Goal: Task Accomplishment & Management: Manage account settings

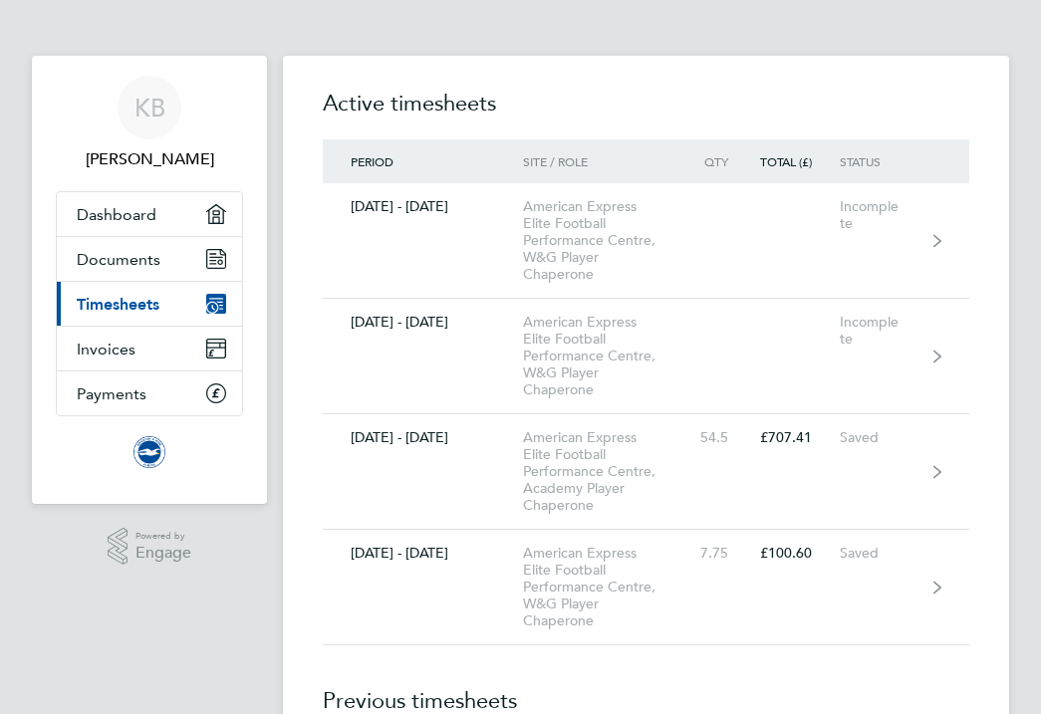
click at [167, 299] on link "Current page: Timesheets" at bounding box center [149, 304] width 185 height 44
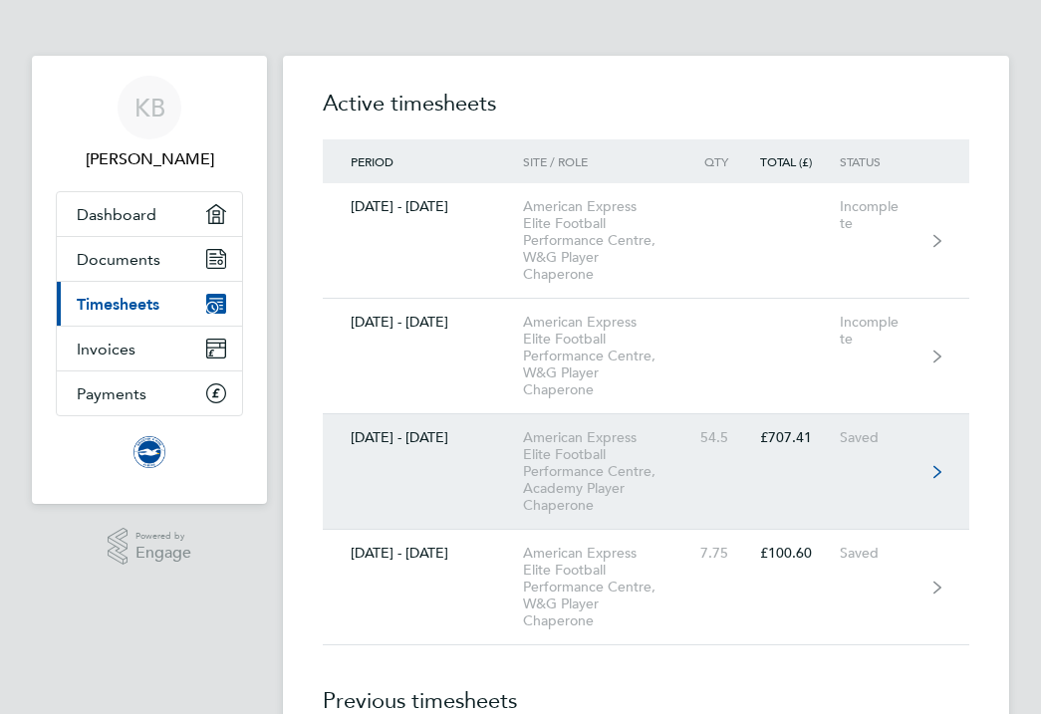
click at [445, 431] on div "01 - 30 Sept 2025" at bounding box center [423, 437] width 200 height 17
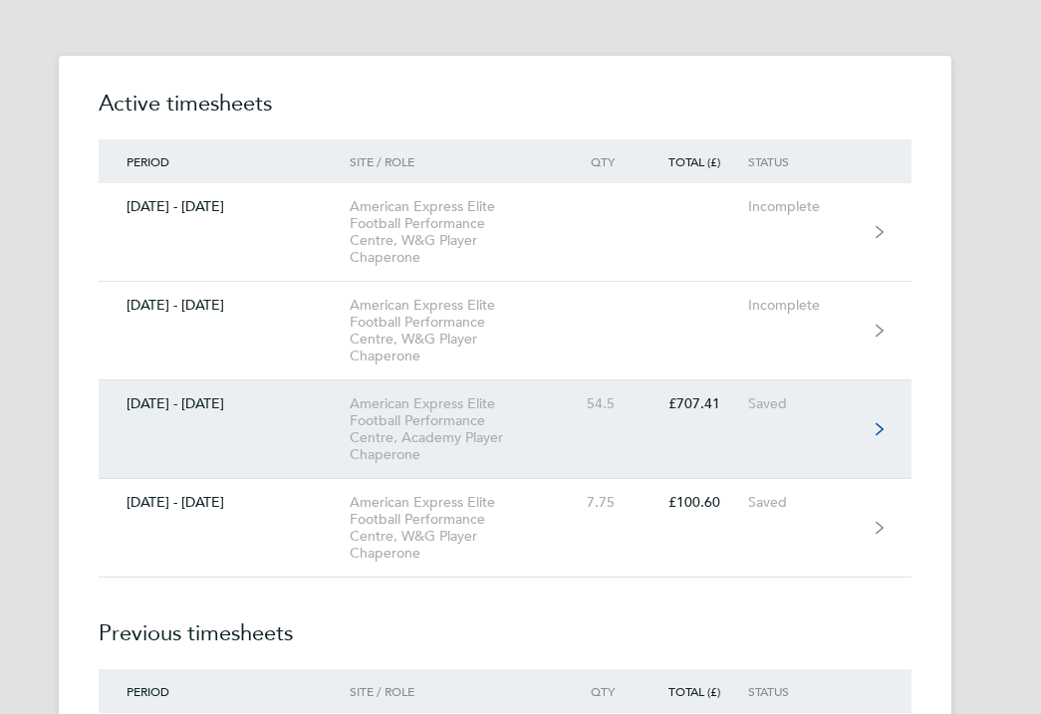
click at [881, 424] on icon at bounding box center [880, 429] width 8 height 14
click at [669, 403] on div "£707.41" at bounding box center [695, 403] width 106 height 17
click at [445, 425] on div "American Express Elite Football Performance Centre, Academy Player Chaperone" at bounding box center [455, 429] width 211 height 68
click at [877, 426] on icon at bounding box center [880, 429] width 8 height 14
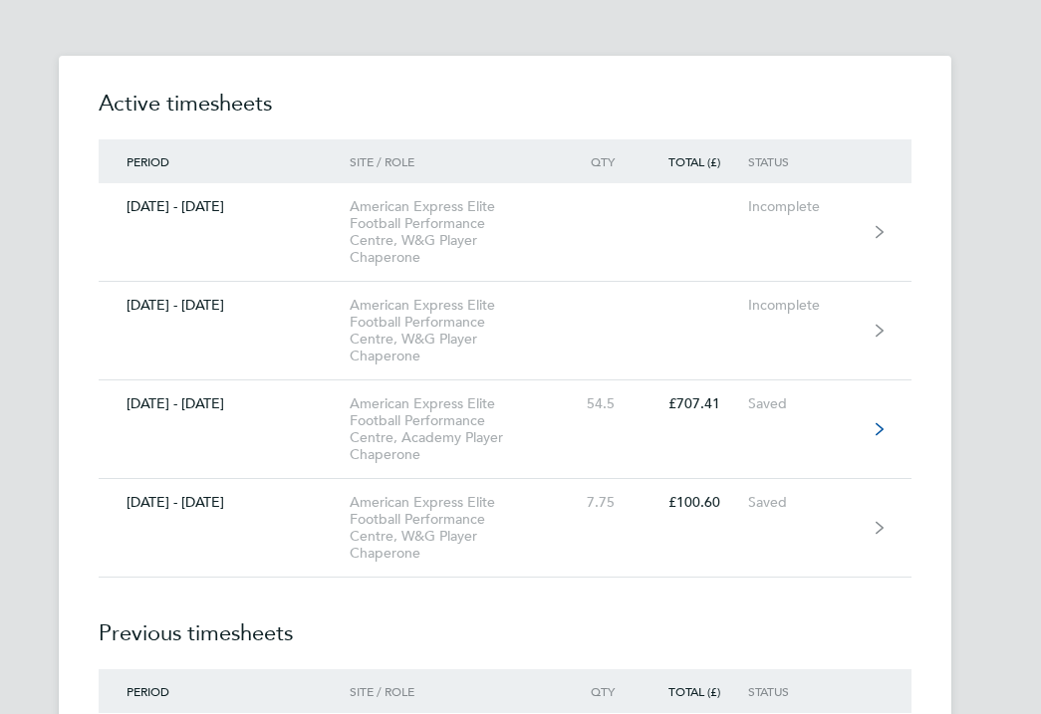
scroll to position [3, 0]
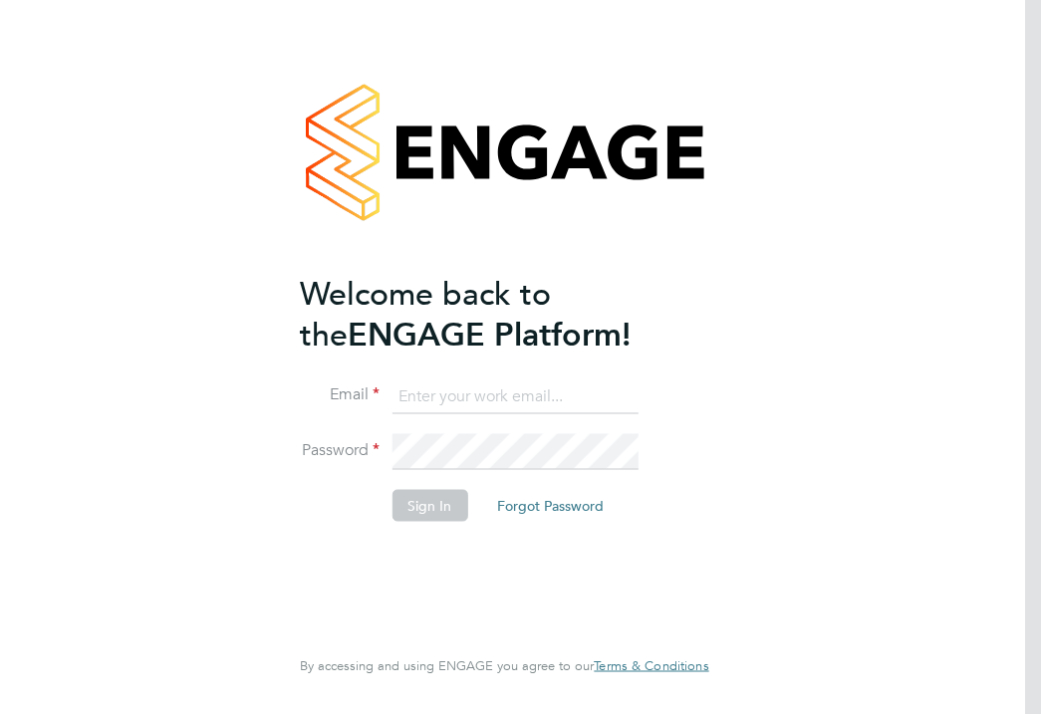
type input "[EMAIL_ADDRESS][DOMAIN_NAME]"
click at [420, 505] on button "Sign In" at bounding box center [429, 505] width 76 height 32
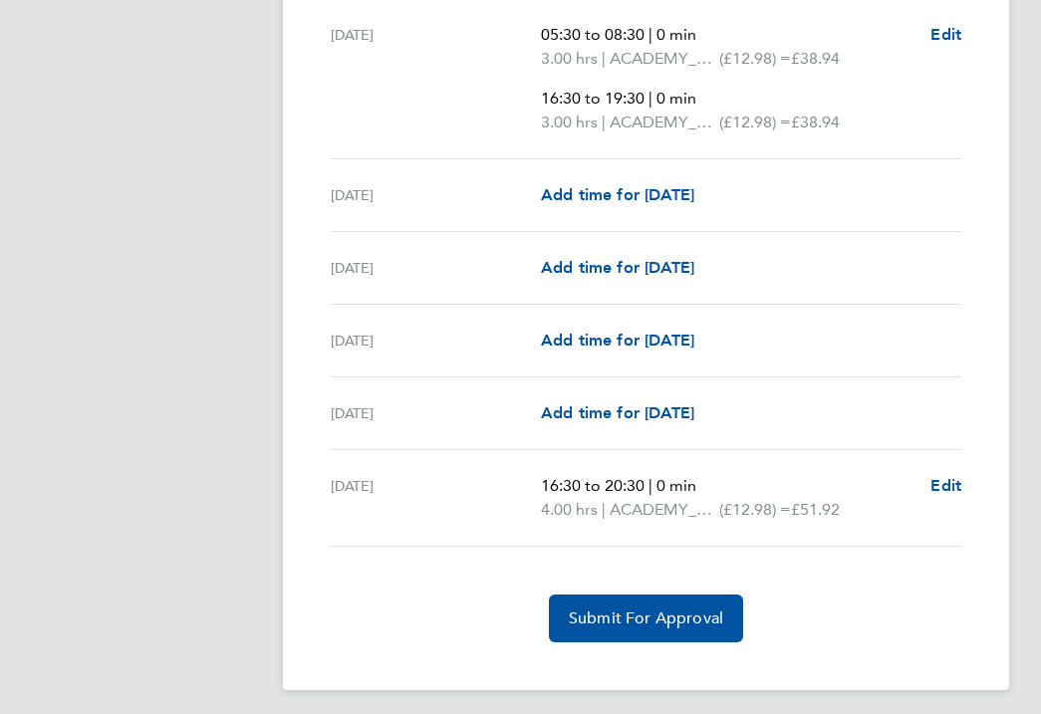
scroll to position [2685, 0]
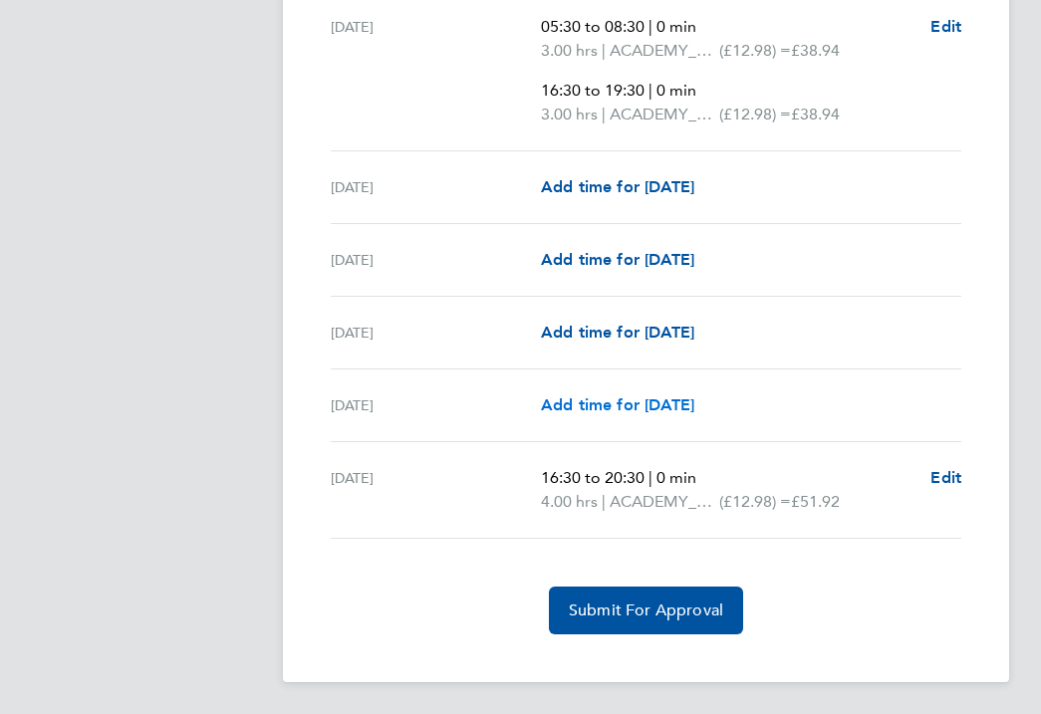
click at [562, 401] on span "Add time for Mon 29 Sep" at bounding box center [617, 404] width 153 height 19
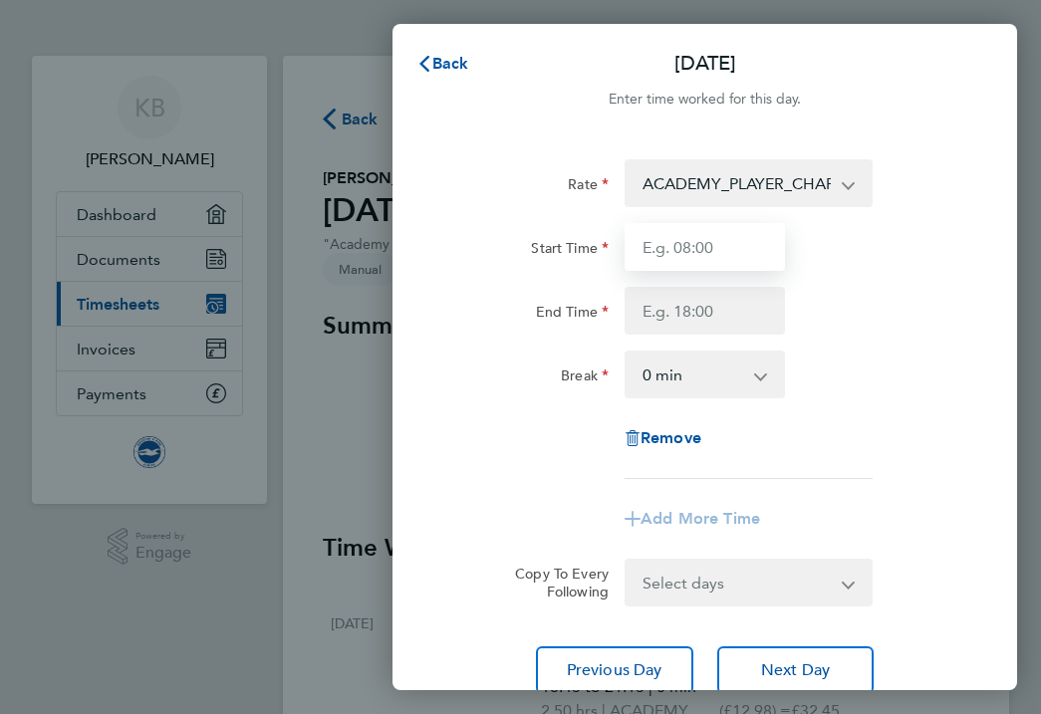
click at [654, 244] on input "Start Time" at bounding box center [705, 247] width 160 height 48
type input "16:30"
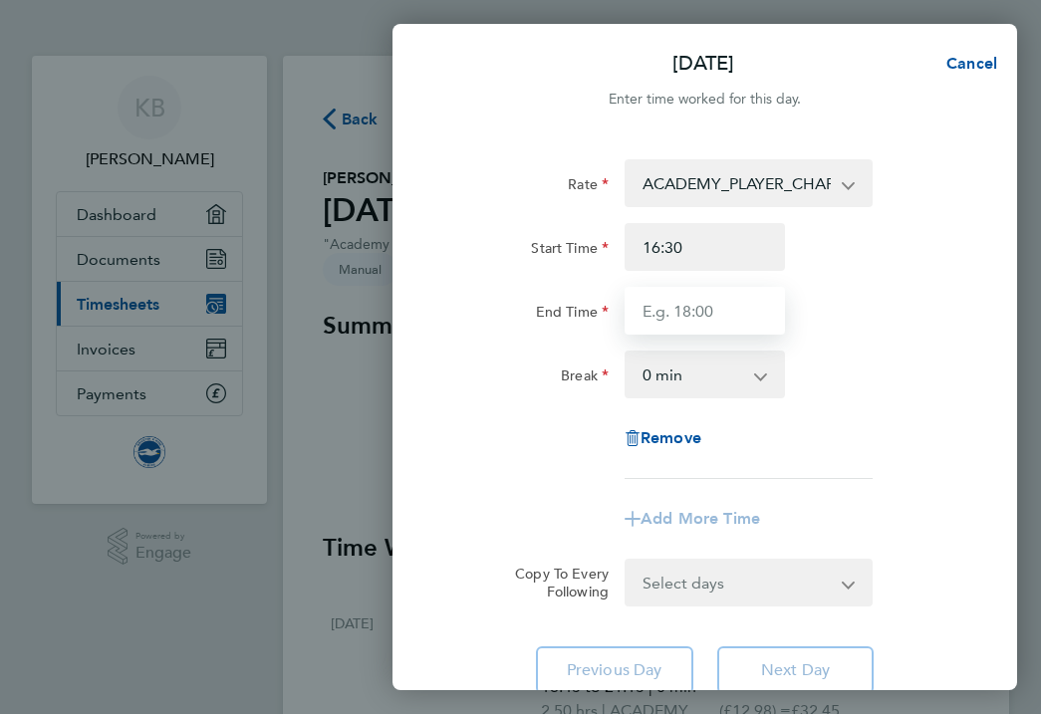
click at [698, 317] on input "End Time" at bounding box center [705, 311] width 160 height 48
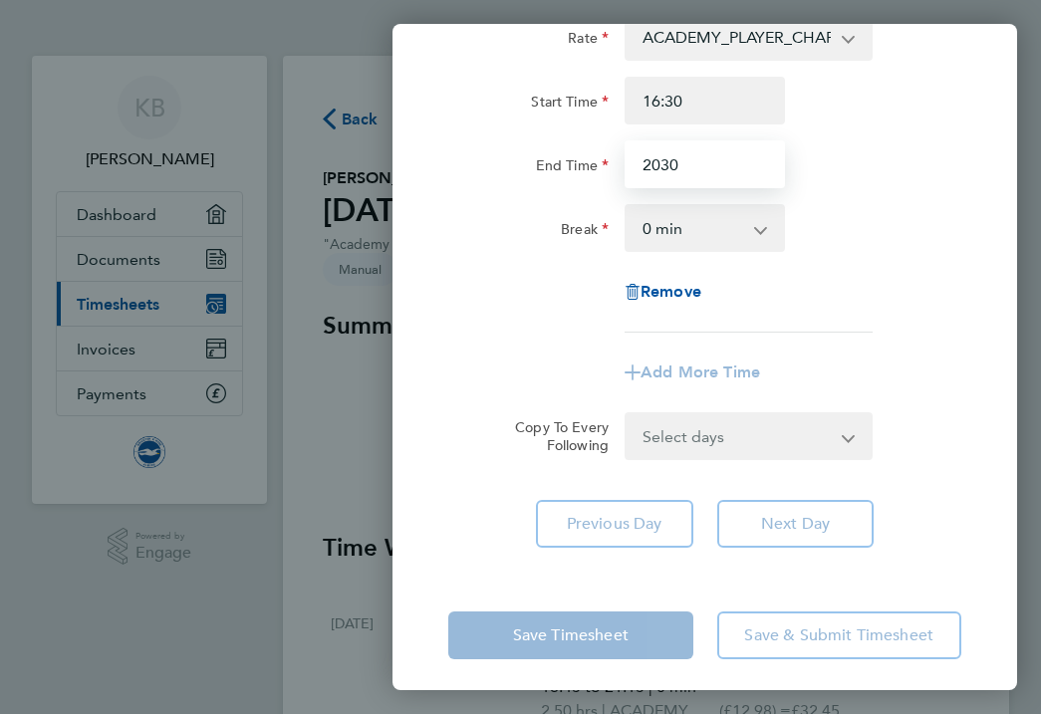
scroll to position [155, 0]
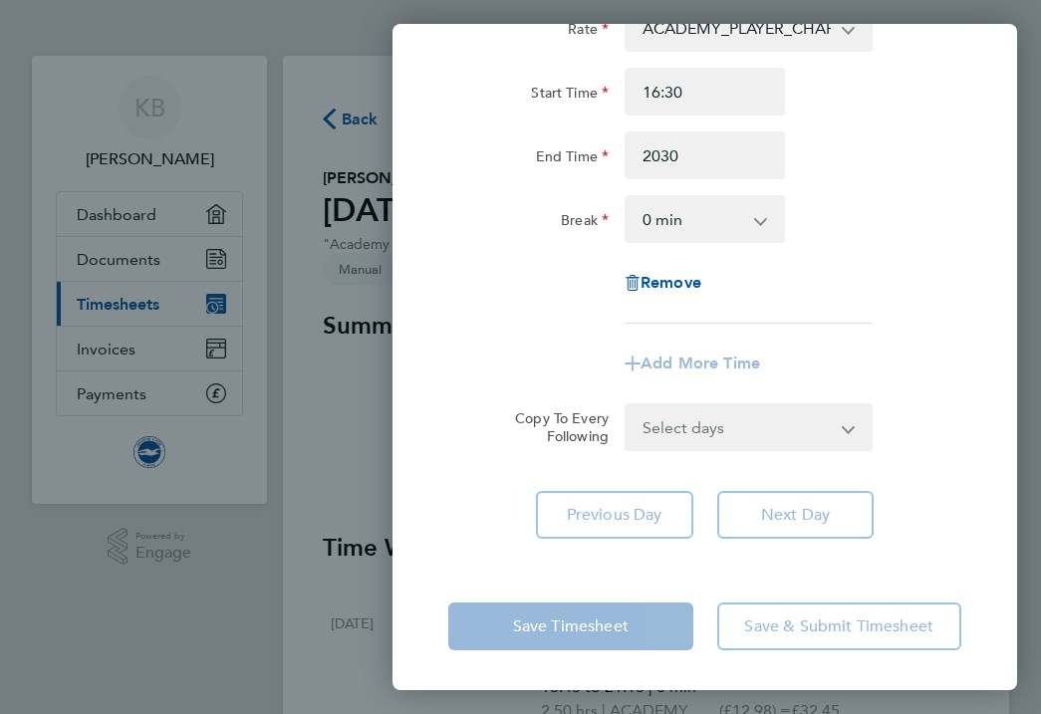
type input "20:30"
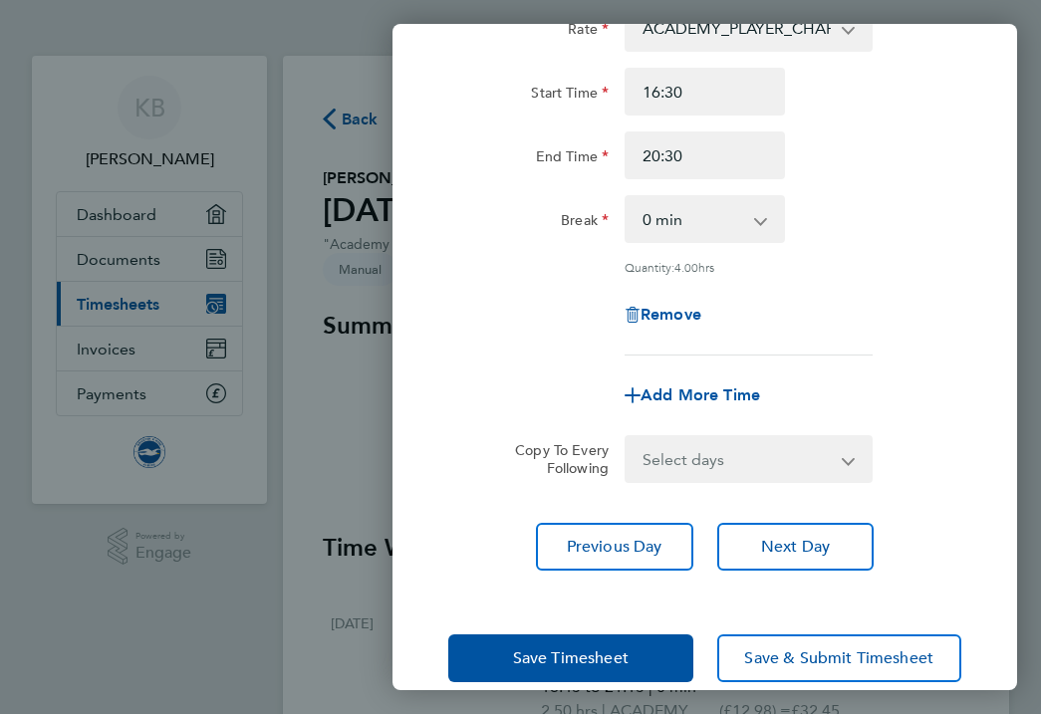
click at [575, 630] on div "Save Timesheet Save & Submit Timesheet" at bounding box center [704, 658] width 625 height 127
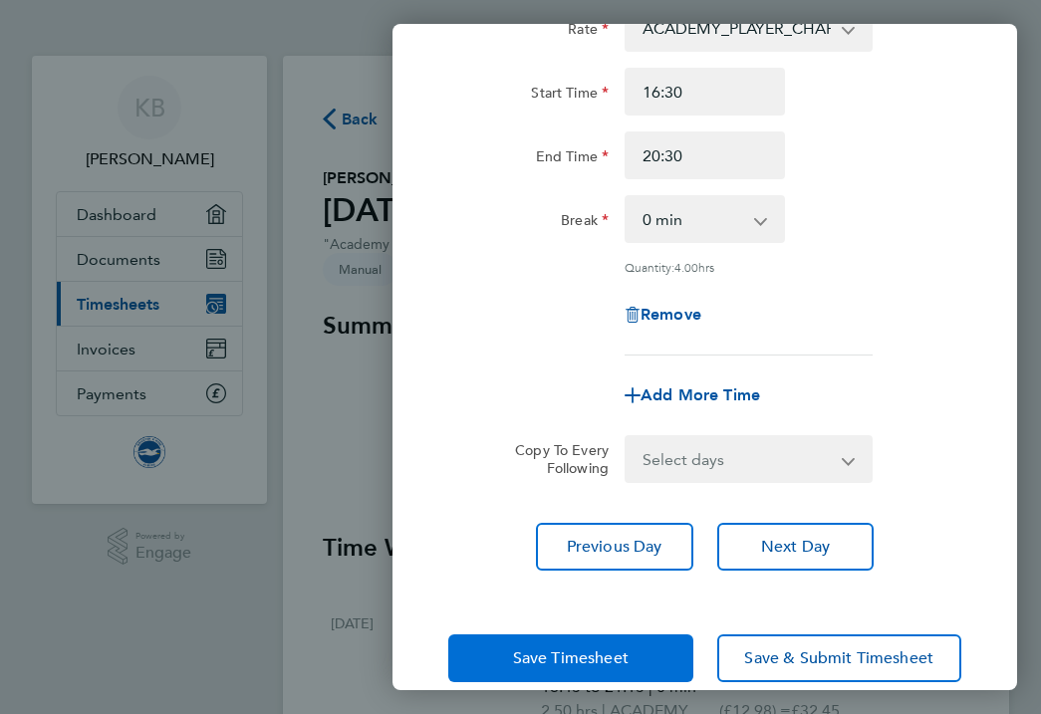
click at [574, 650] on span "Save Timesheet" at bounding box center [571, 658] width 116 height 20
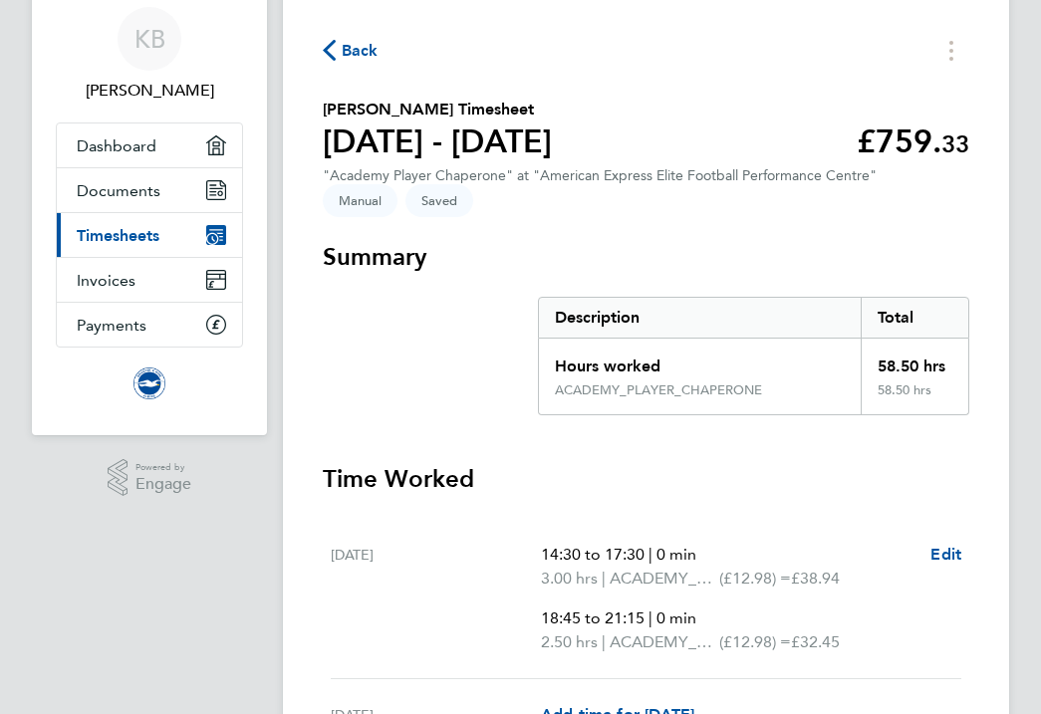
scroll to position [59, 0]
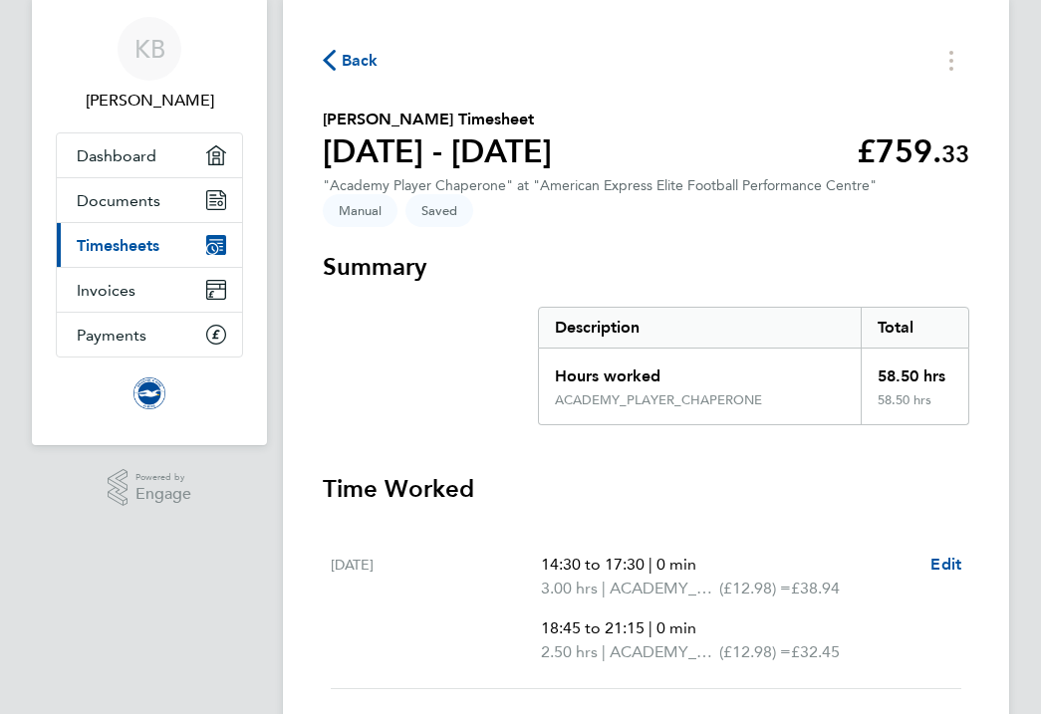
click at [126, 244] on span "Timesheets" at bounding box center [118, 245] width 83 height 19
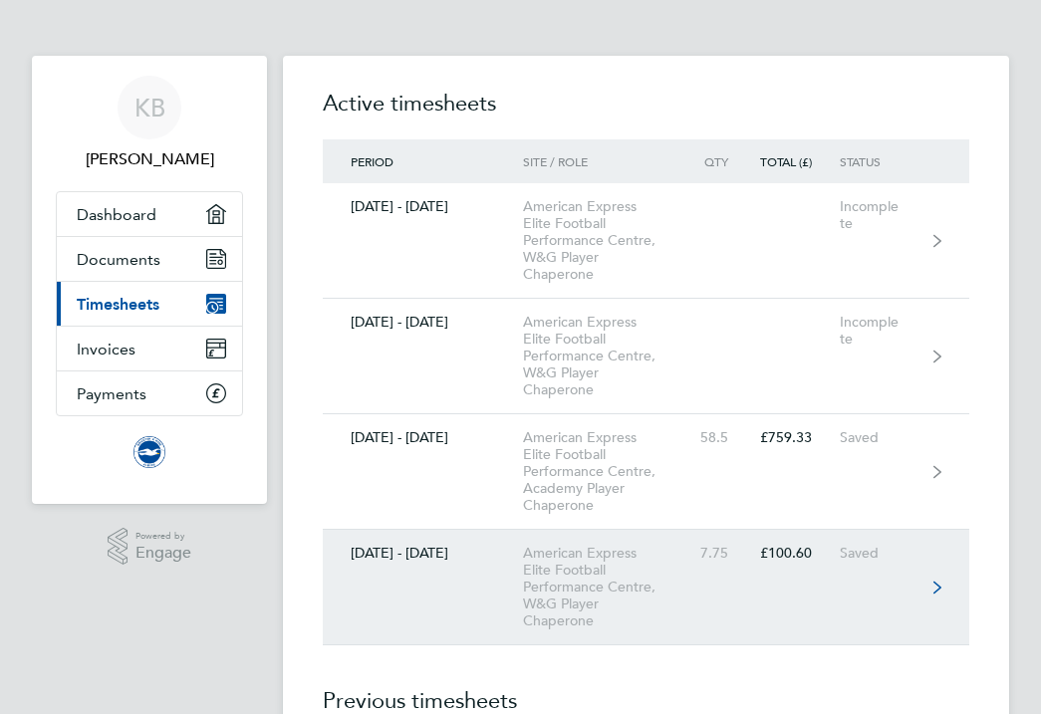
click at [576, 570] on div "American Express Elite Football Performance Centre, W&G Player Chaperone" at bounding box center [607, 587] width 168 height 85
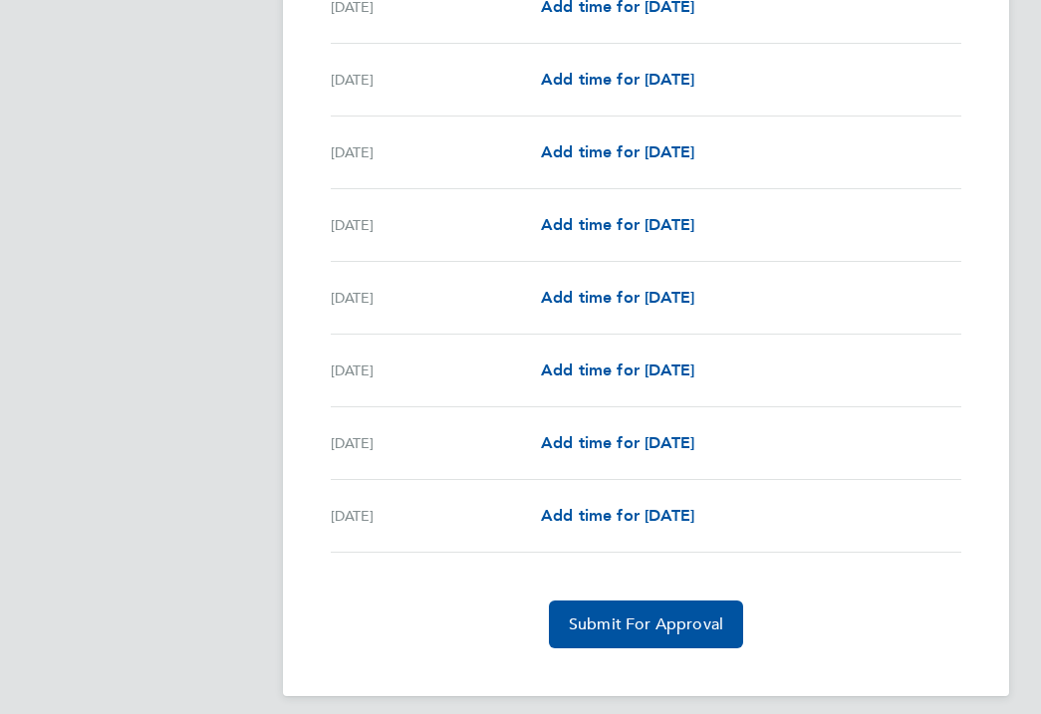
scroll to position [2255, 0]
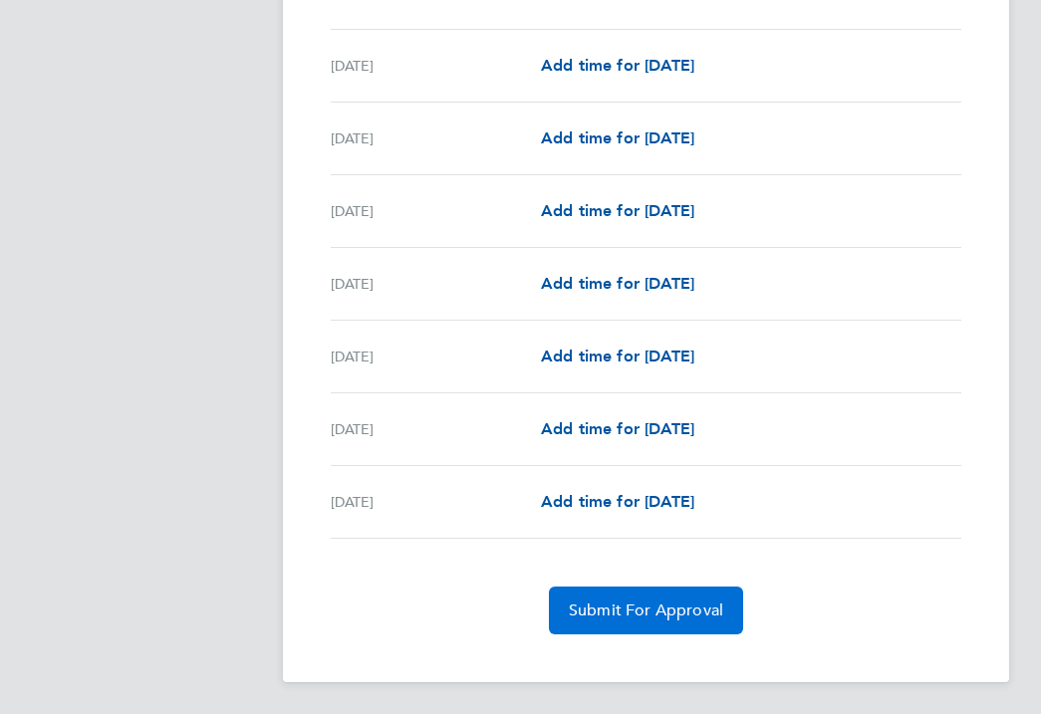
click at [595, 608] on span "Submit For Approval" at bounding box center [646, 611] width 154 height 20
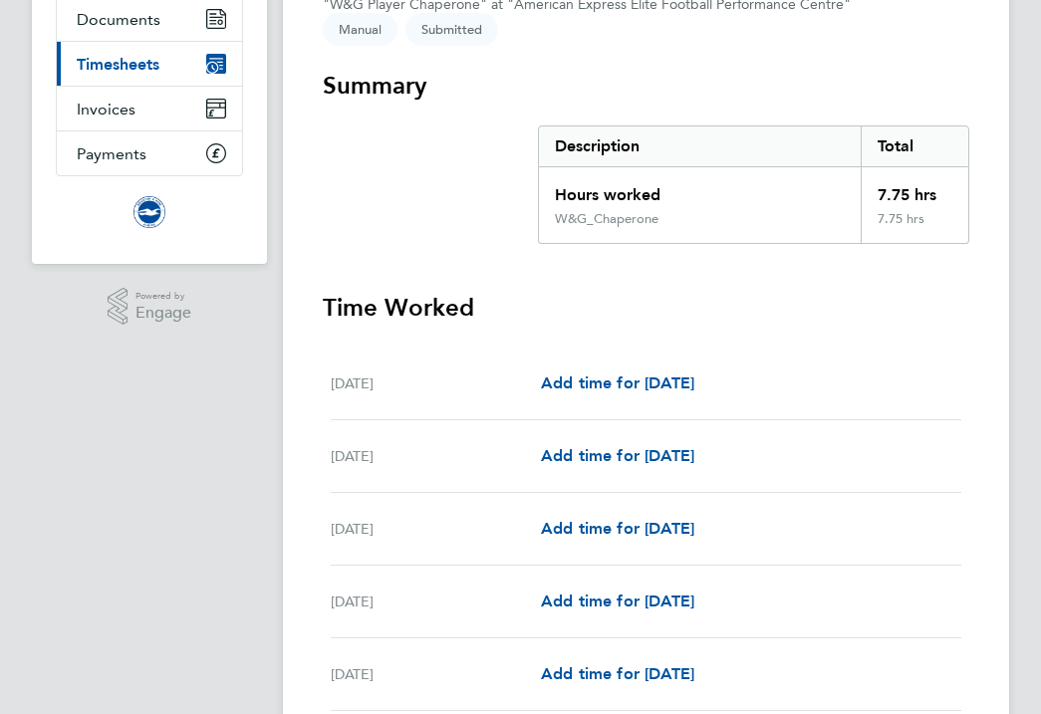
scroll to position [0, 0]
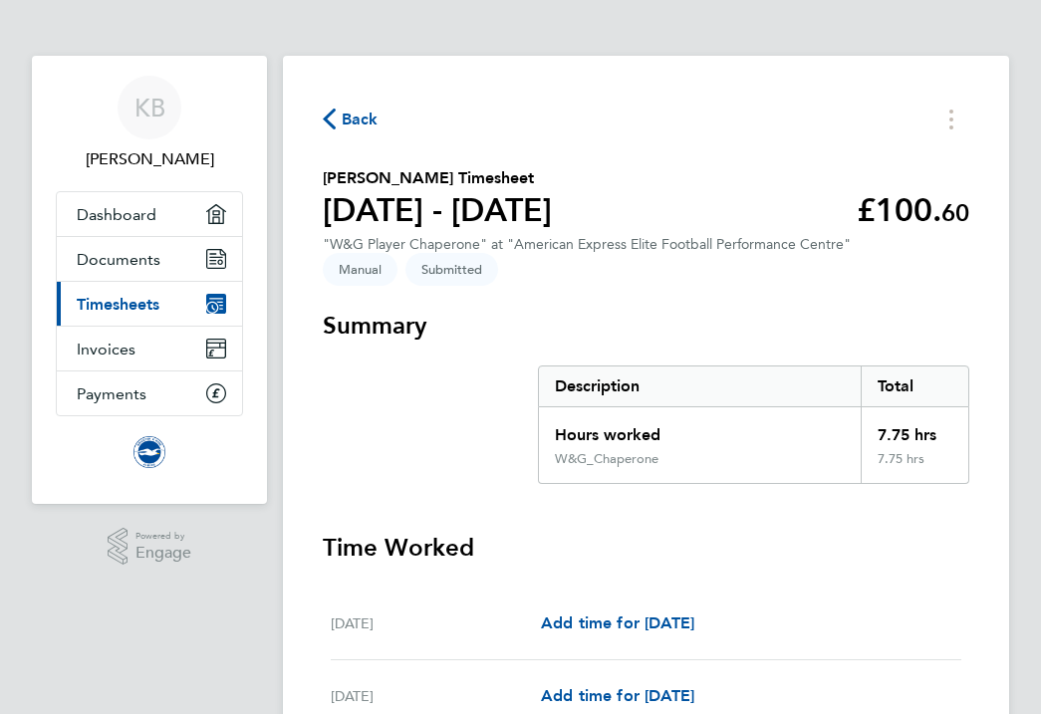
click at [107, 302] on span "Timesheets" at bounding box center [118, 304] width 83 height 19
